Goal: Check status

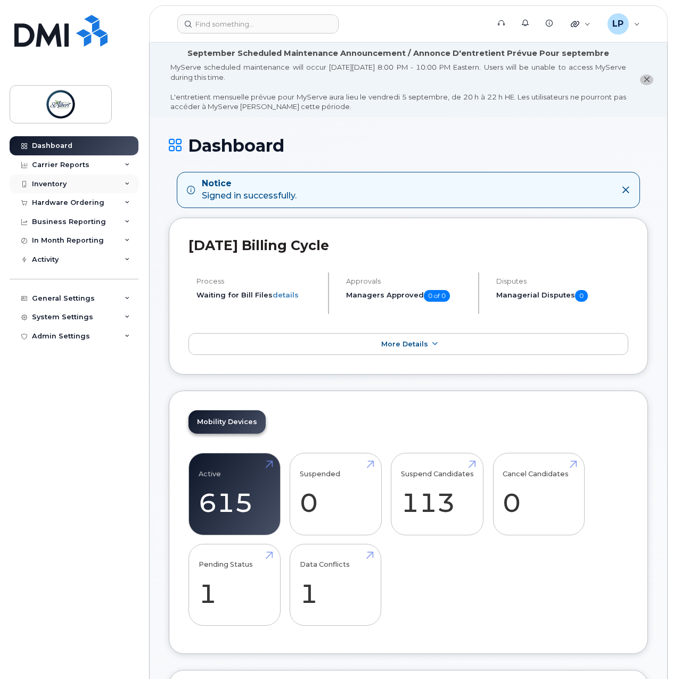
click at [61, 176] on div "Inventory" at bounding box center [74, 184] width 129 height 19
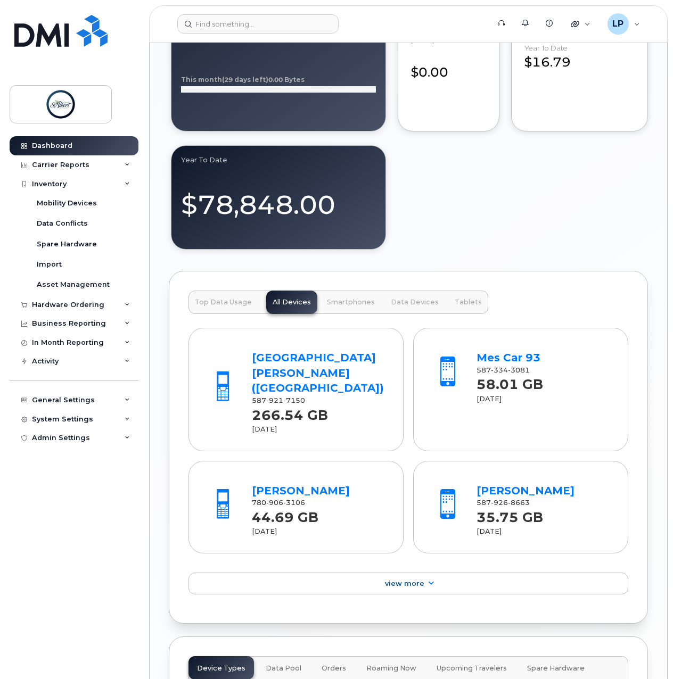
scroll to position [1135, 0]
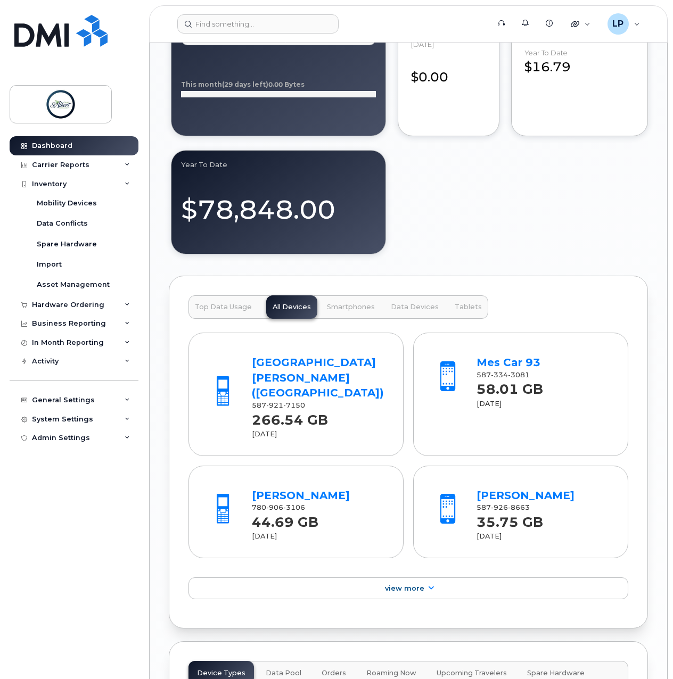
click at [221, 300] on button "Top Data Usage" at bounding box center [223, 306] width 70 height 23
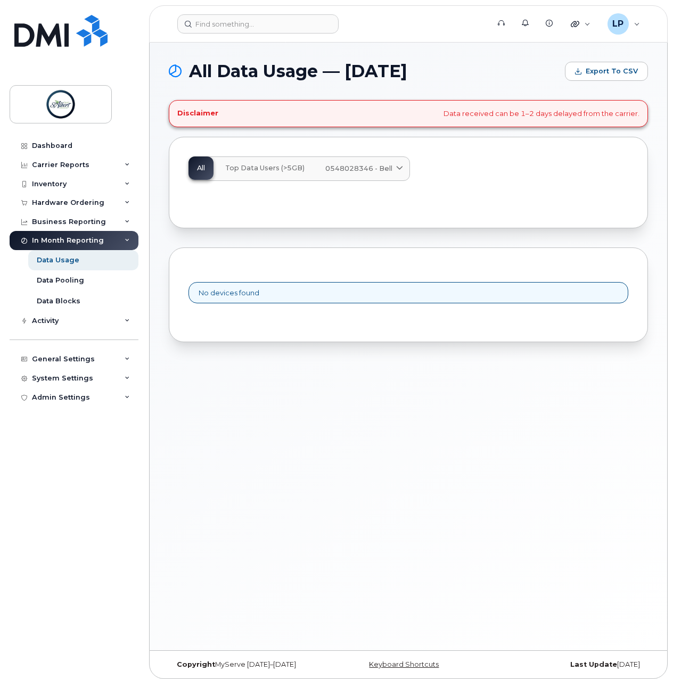
click at [273, 168] on span "Top Data Users (>5GB)" at bounding box center [264, 168] width 79 height 9
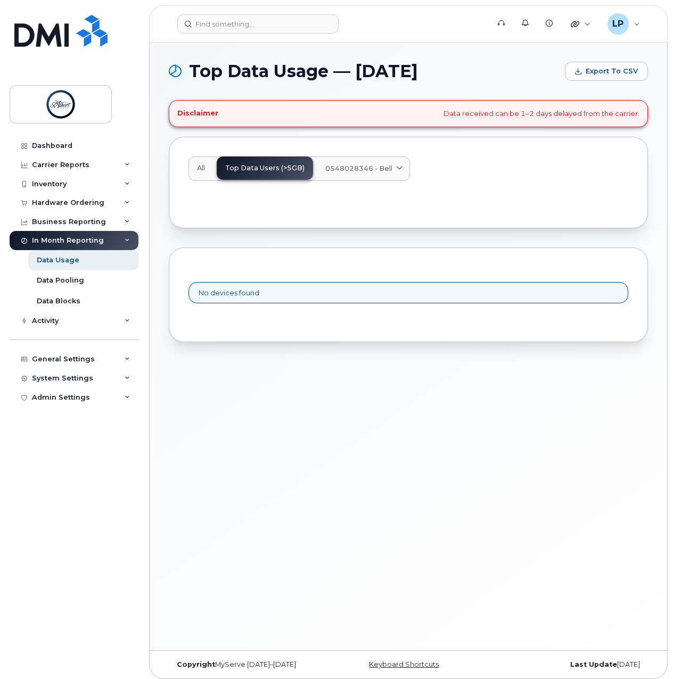
click at [355, 163] on span "0548028346 - Bell" at bounding box center [358, 168] width 67 height 10
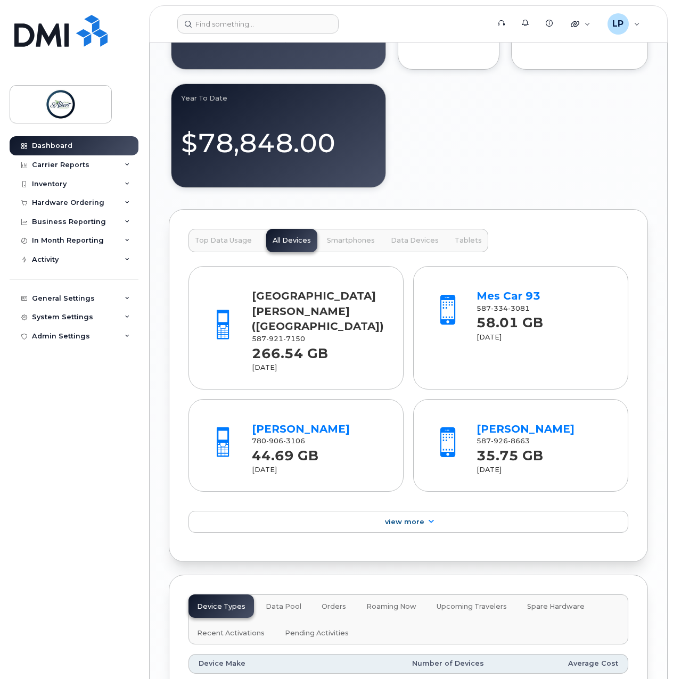
scroll to position [1206, 0]
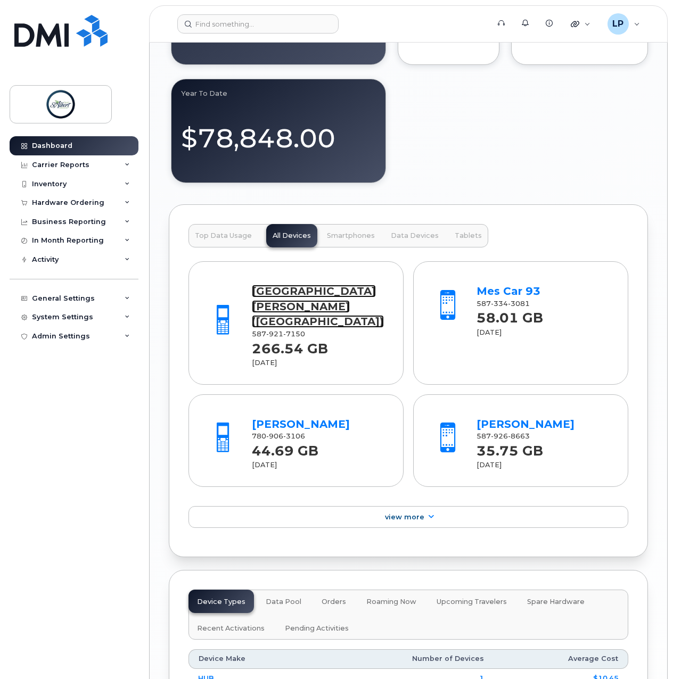
click at [318, 305] on link "[GEOGRAPHIC_DATA][PERSON_NAME] ([GEOGRAPHIC_DATA])" at bounding box center [318, 306] width 132 height 43
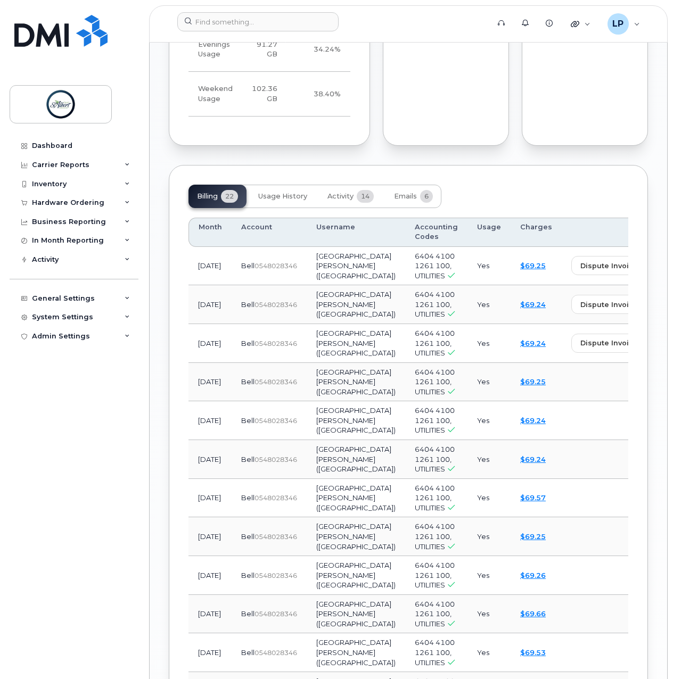
scroll to position [1064, 0]
